Goal: Information Seeking & Learning: Learn about a topic

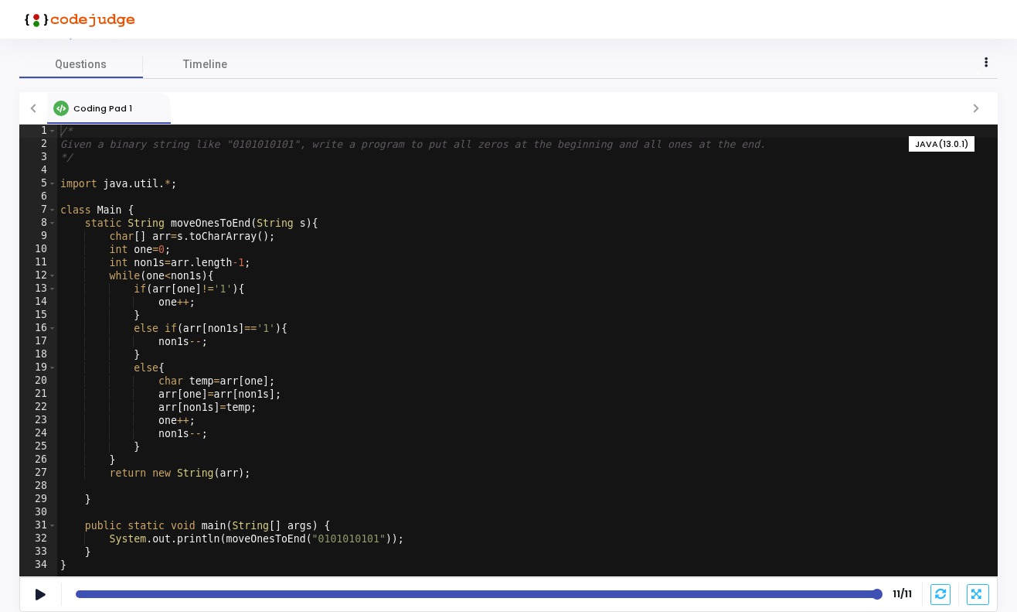
scroll to position [51, 0]
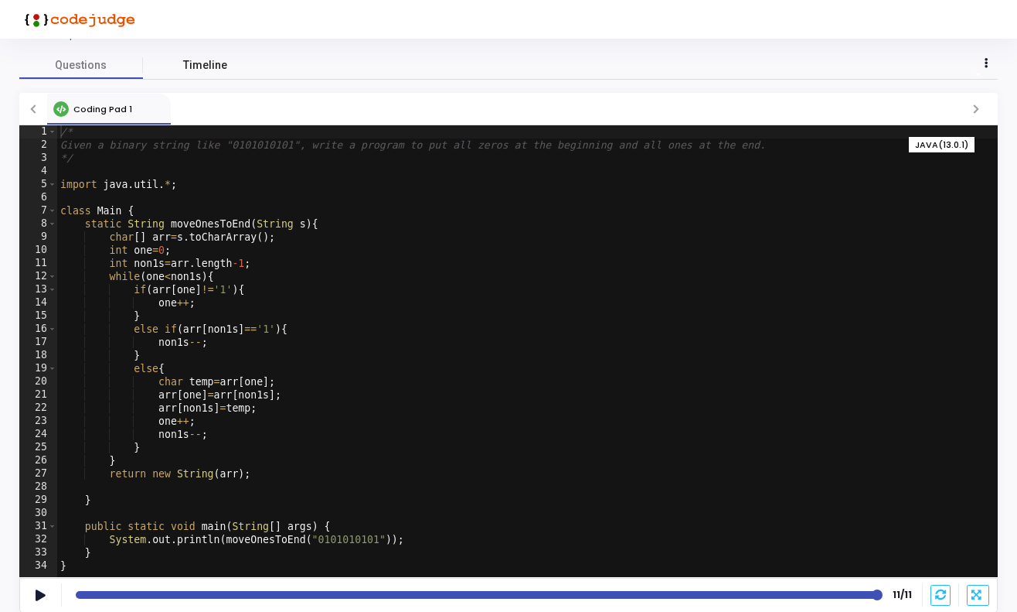
click at [206, 62] on span "Timeline" at bounding box center [205, 65] width 44 height 16
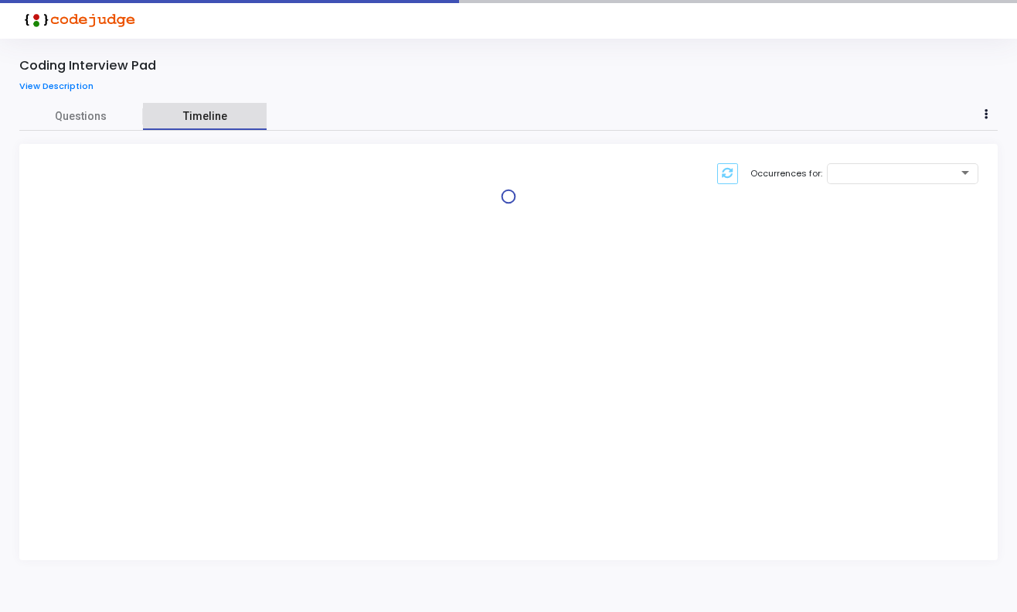
scroll to position [0, 0]
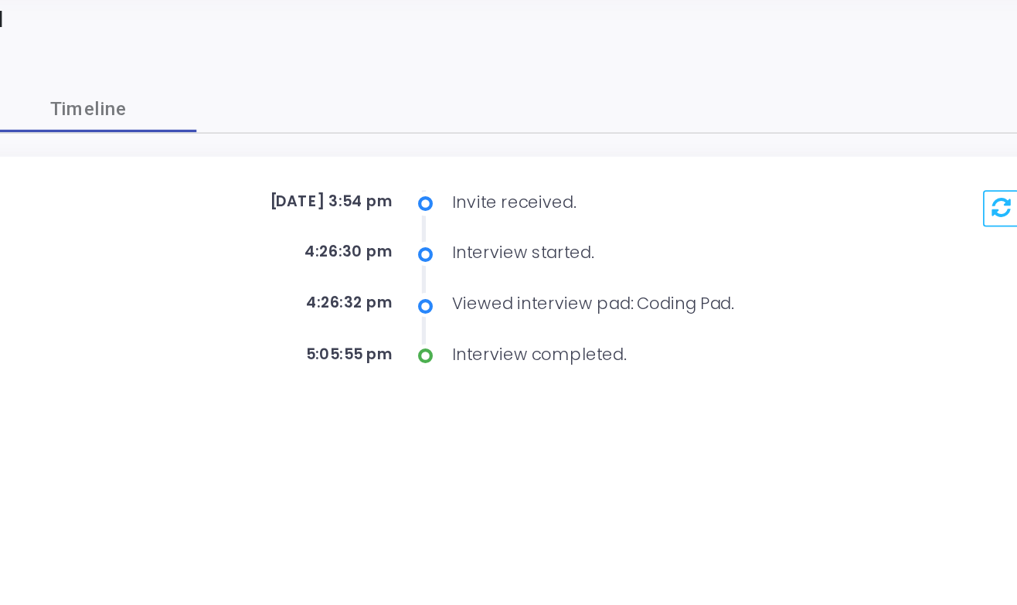
drag, startPoint x: 189, startPoint y: 115, endPoint x: 225, endPoint y: 118, distance: 35.6
click at [225, 163] on div "[DATE] 3:54 pm" at bounding box center [294, 169] width 201 height 13
drag, startPoint x: 178, startPoint y: 143, endPoint x: 218, endPoint y: 145, distance: 40.2
click at [218, 192] on div "4:26:30 pm" at bounding box center [294, 198] width 201 height 13
drag, startPoint x: 263, startPoint y: 146, endPoint x: 352, endPoint y: 149, distance: 89.0
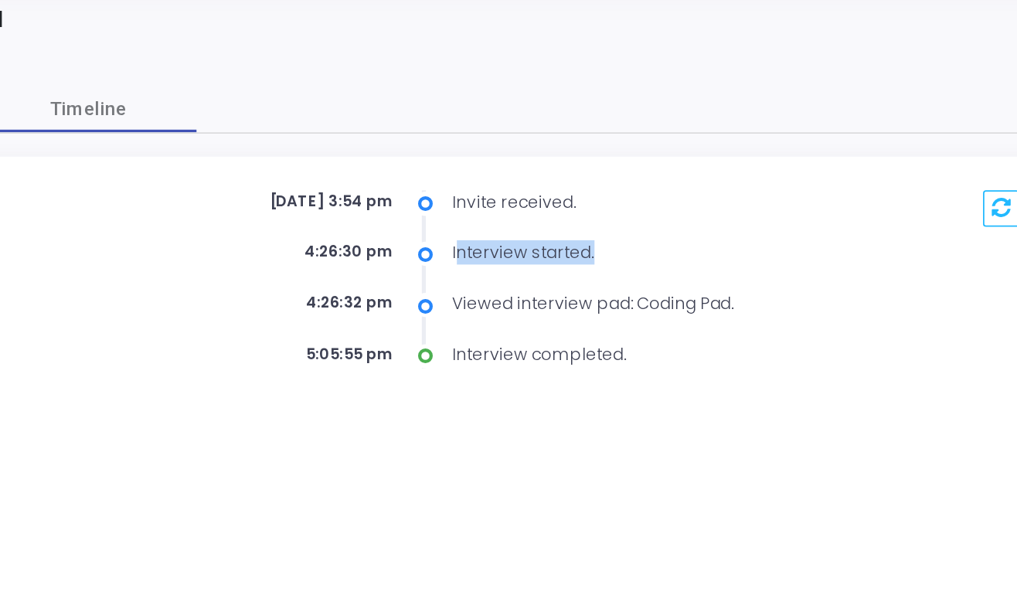
click at [405, 192] on div "Interview started." at bounding box center [533, 199] width 256 height 14
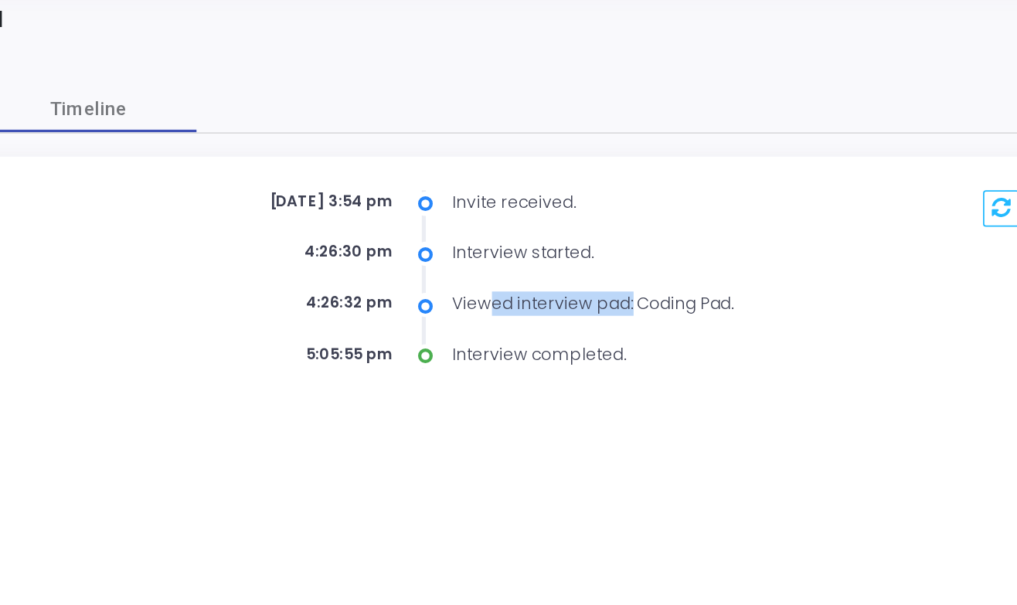
drag, startPoint x: 277, startPoint y: 172, endPoint x: 363, endPoint y: 176, distance: 85.9
click at [405, 221] on div "Viewed interview pad: Coding Pad." at bounding box center [533, 228] width 256 height 14
drag, startPoint x: 269, startPoint y: 201, endPoint x: 332, endPoint y: 205, distance: 62.7
click at [405, 250] on div "Interview completed." at bounding box center [533, 257] width 256 height 14
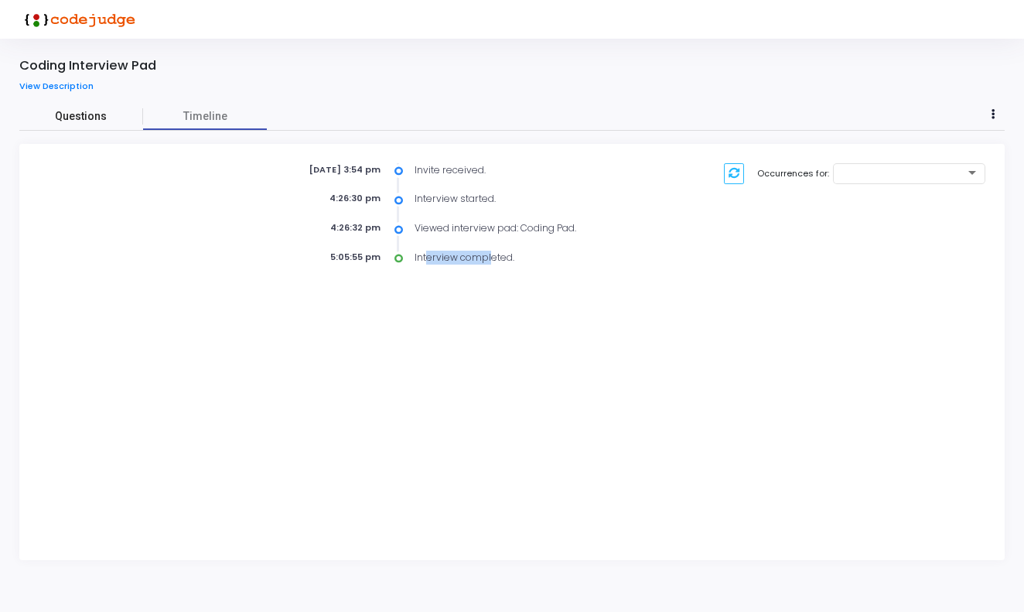
click at [88, 115] on span "Questions" at bounding box center [81, 116] width 124 height 16
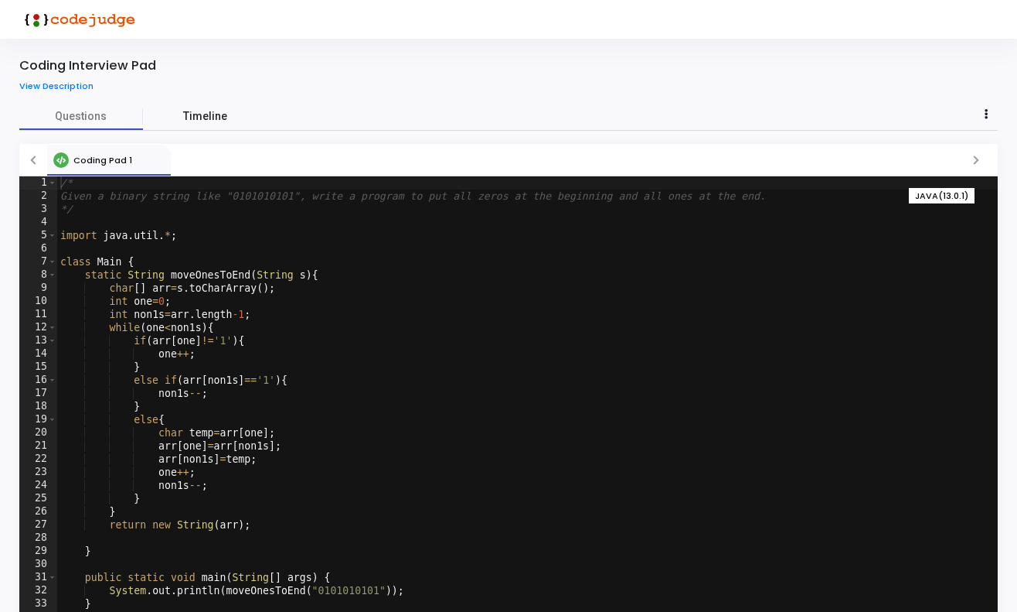
click at [203, 115] on span "Timeline" at bounding box center [205, 116] width 44 height 16
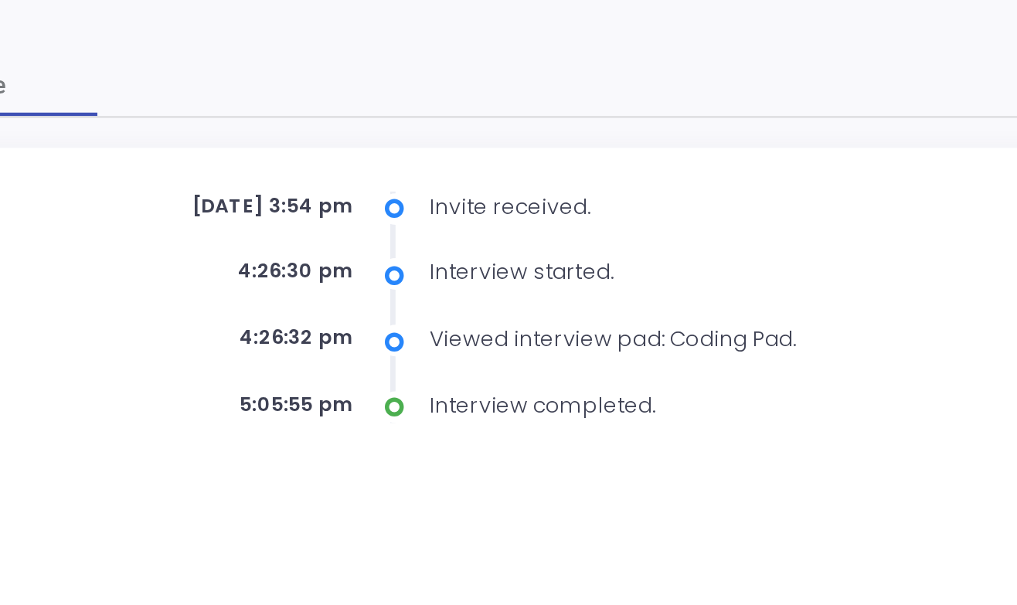
drag, startPoint x: 123, startPoint y: 90, endPoint x: 162, endPoint y: 97, distance: 40.0
click at [194, 163] on div "[DATE] 3:54 pm Invite received." at bounding box center [427, 170] width 466 height 15
click at [194, 163] on div "[DATE] 3:54 pm Invite received. 4:26:30 pm Interview started. 4:26:32 pm Viewed…" at bounding box center [427, 214] width 466 height 102
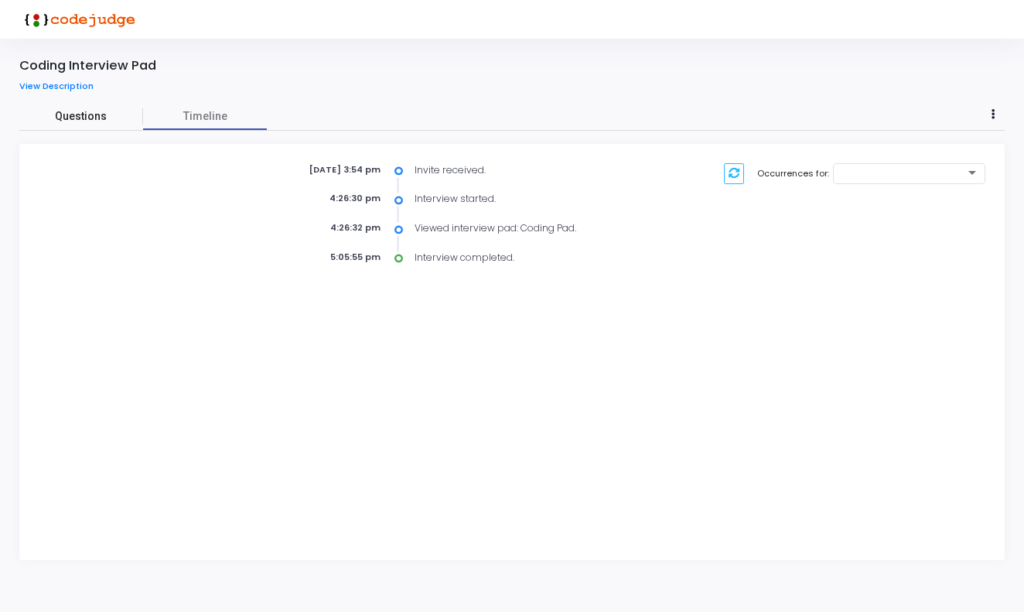
click at [77, 114] on span "Questions" at bounding box center [81, 116] width 124 height 16
